Goal: Entertainment & Leisure: Consume media (video, audio)

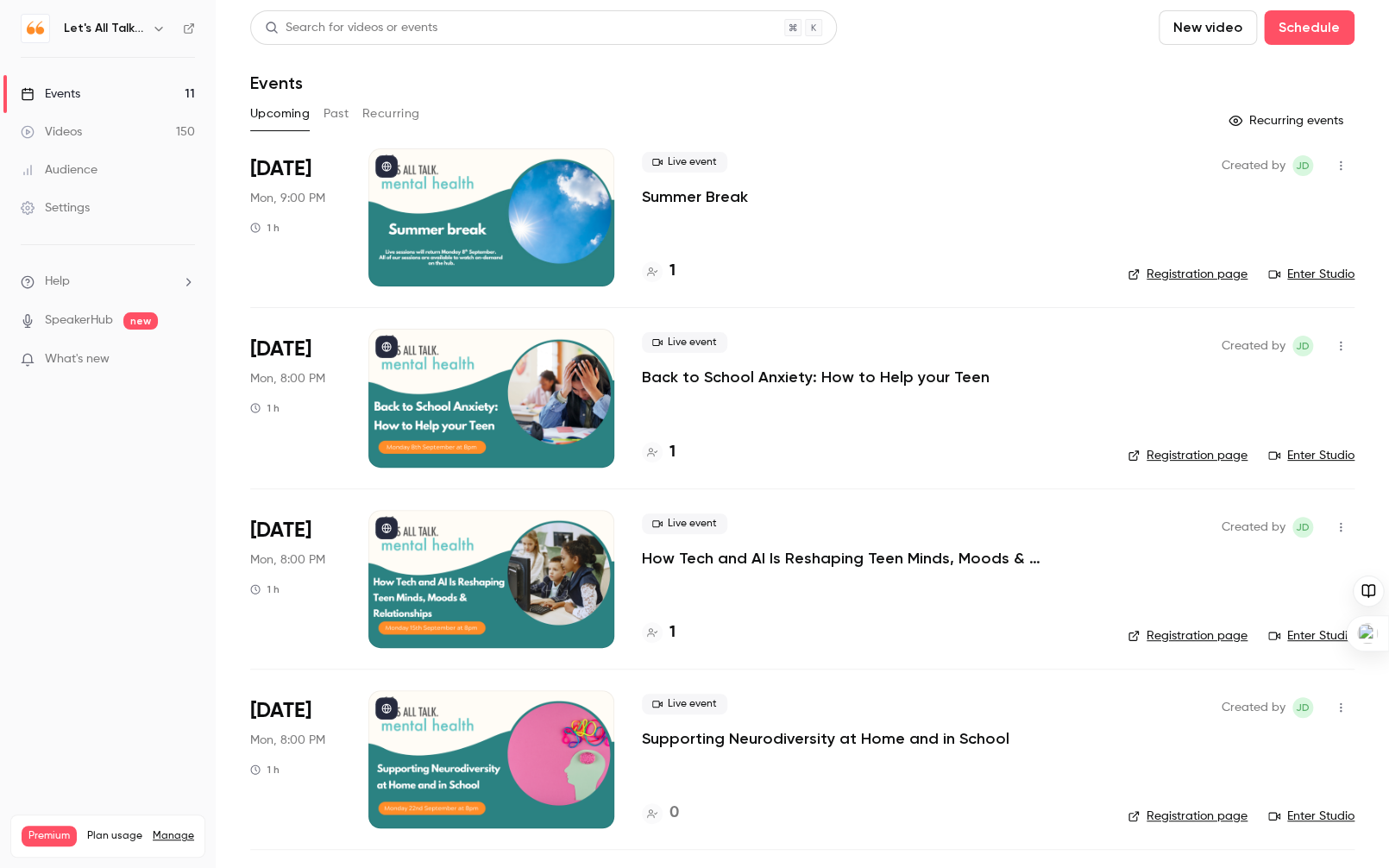
click at [154, 26] on icon "button" at bounding box center [158, 28] width 14 height 14
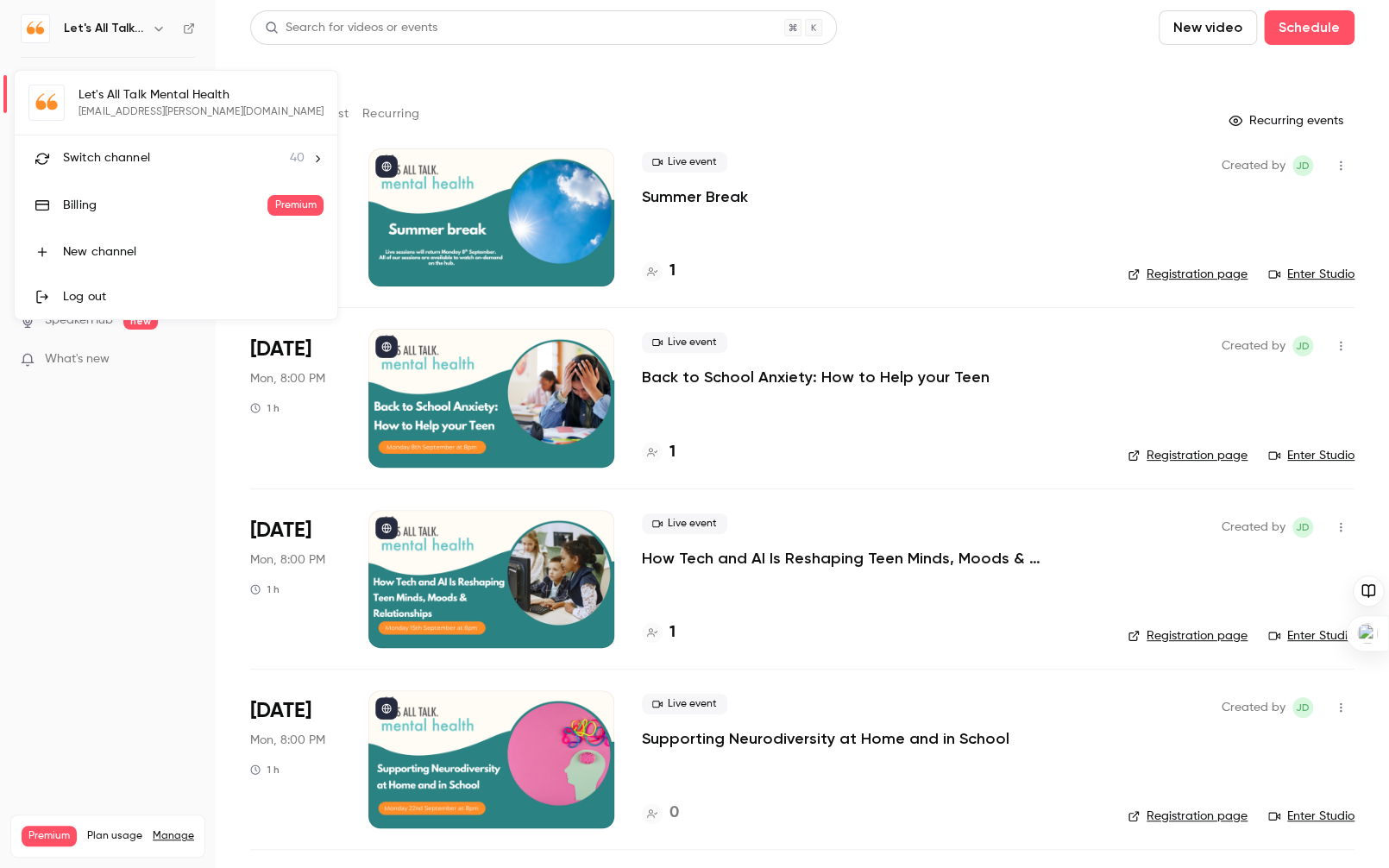
click at [90, 157] on span "Switch channel" at bounding box center [106, 158] width 87 height 18
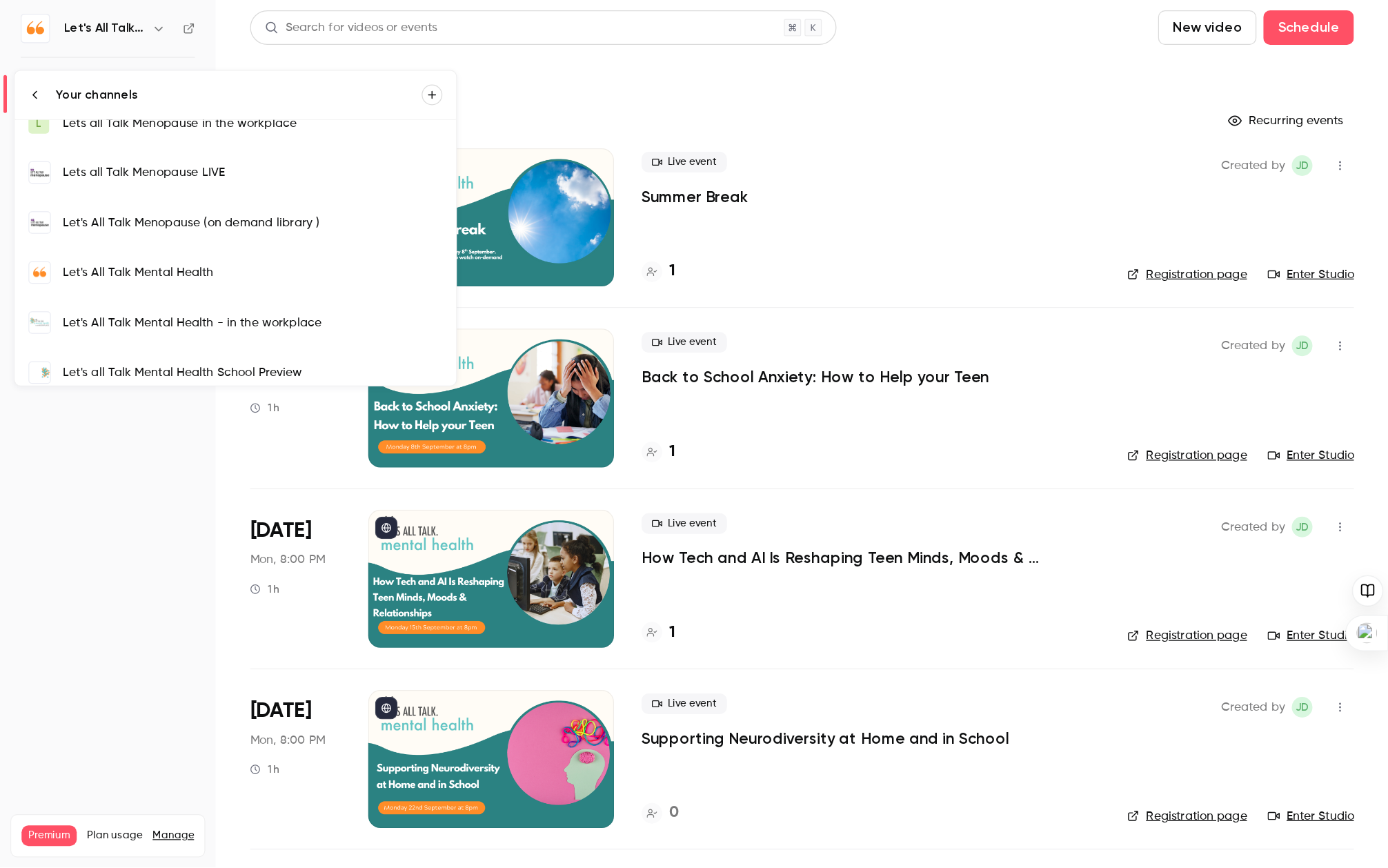
scroll to position [454, 0]
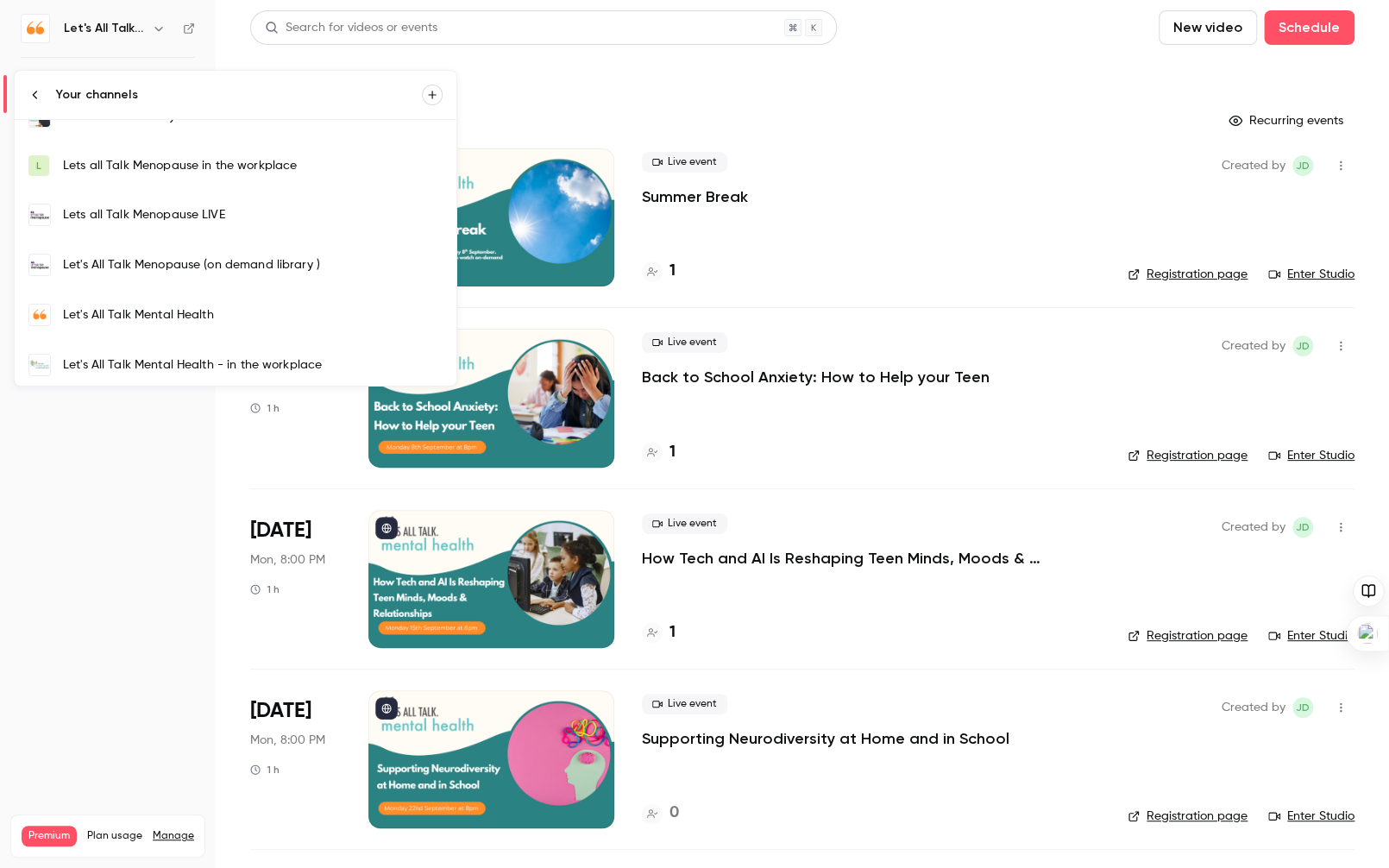
click at [152, 258] on div "Let's All Talk Menopause (on demand library )" at bounding box center [253, 264] width 380 height 17
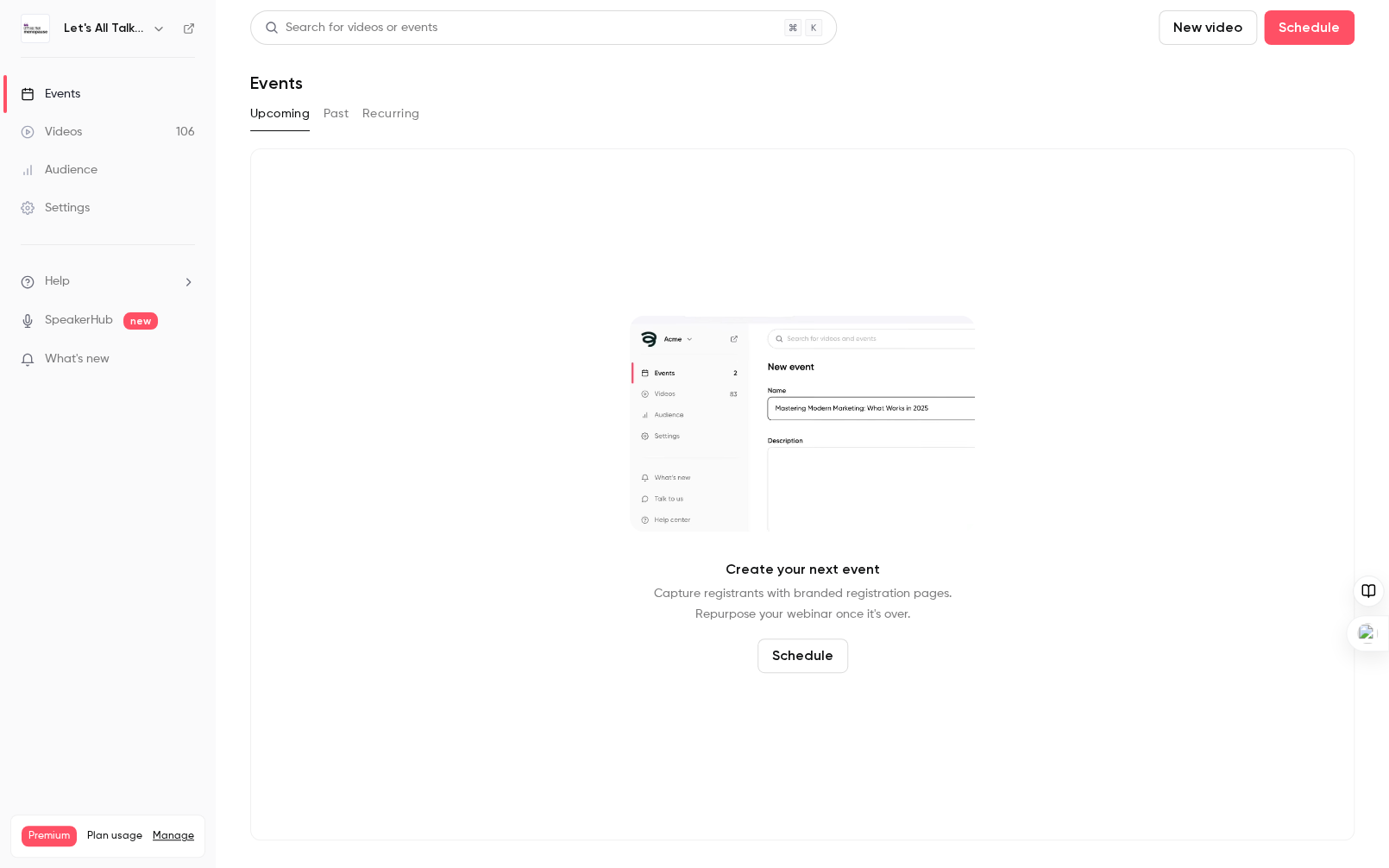
click at [65, 126] on div "Videos" at bounding box center [51, 132] width 61 height 17
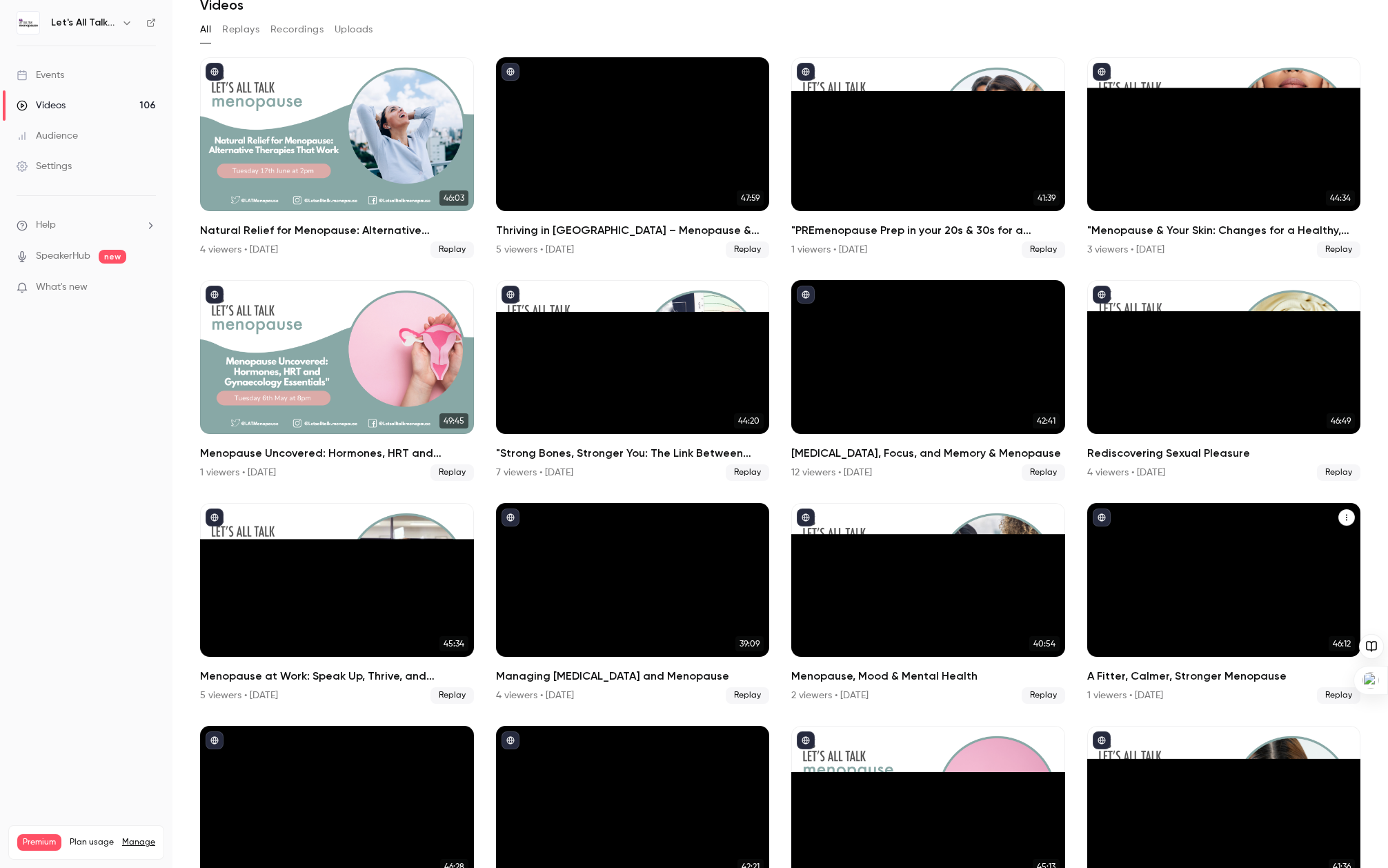
scroll to position [53, 0]
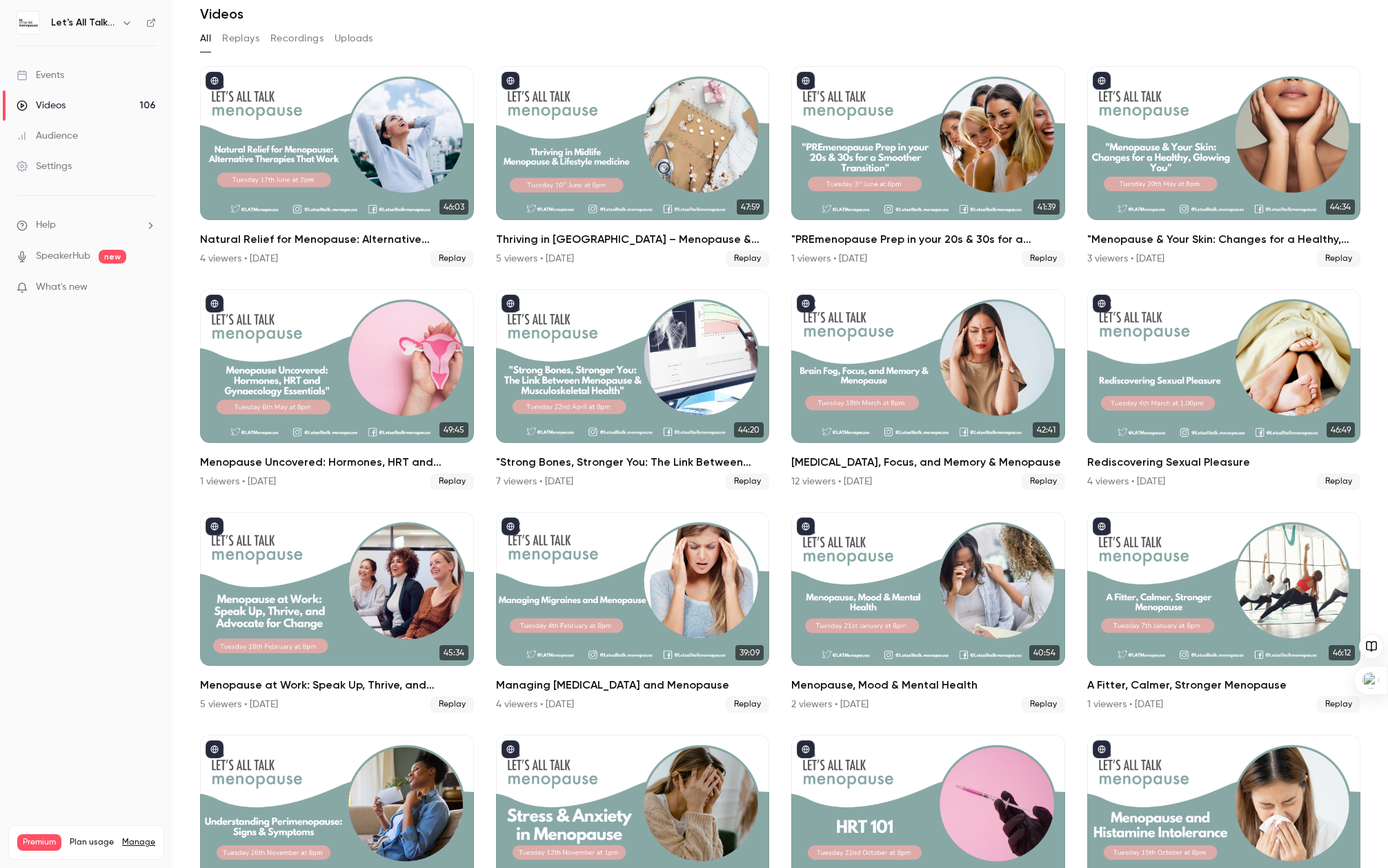
click at [147, 21] on icon at bounding box center [150, 23] width 10 height 10
